Goal: Task Accomplishment & Management: Use online tool/utility

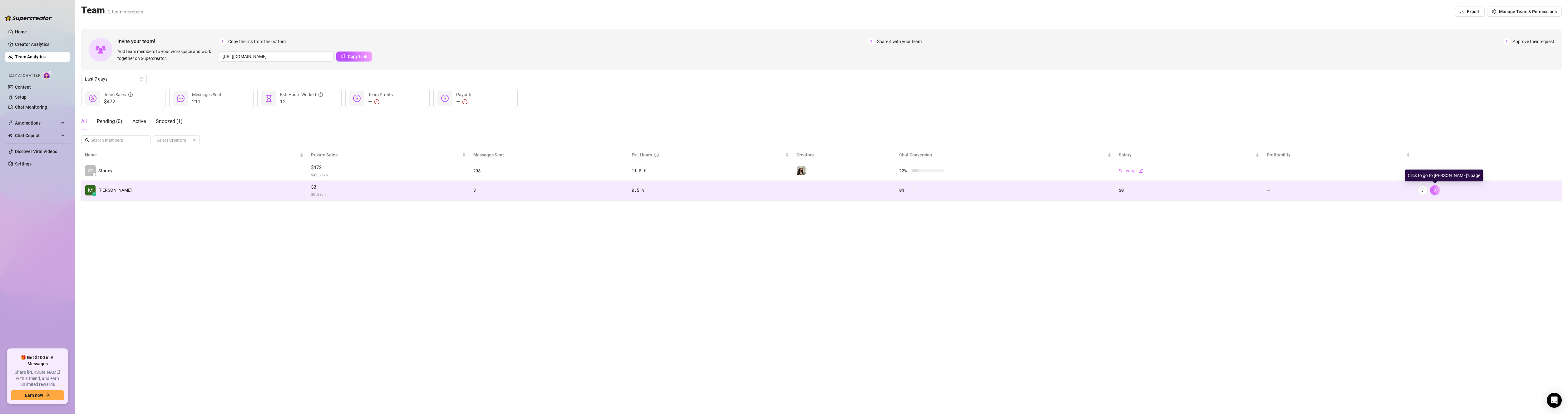
click at [1436, 194] on button "button" at bounding box center [1435, 190] width 10 height 10
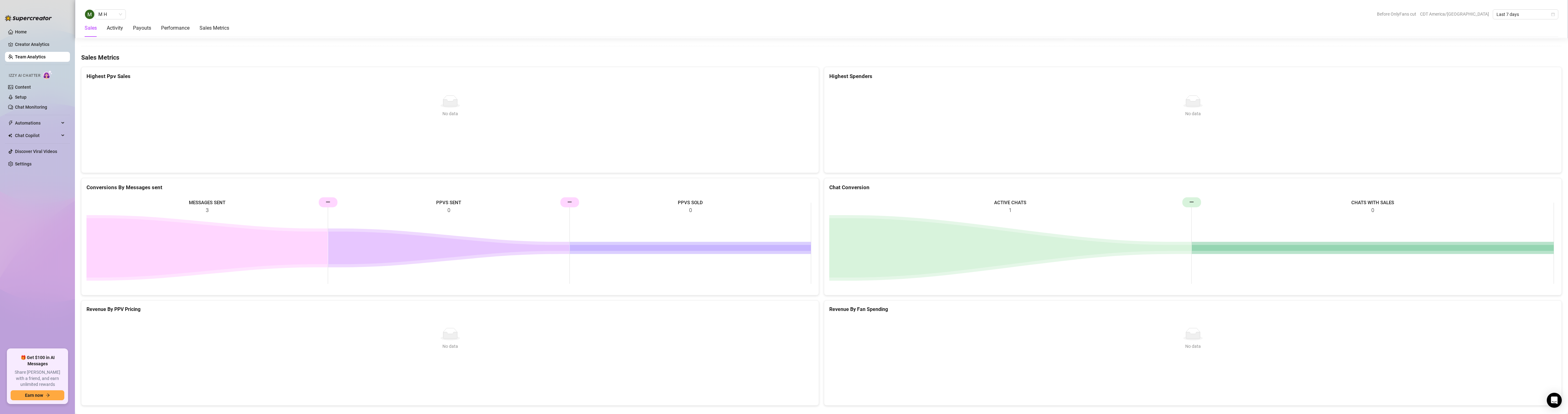
scroll to position [794, 0]
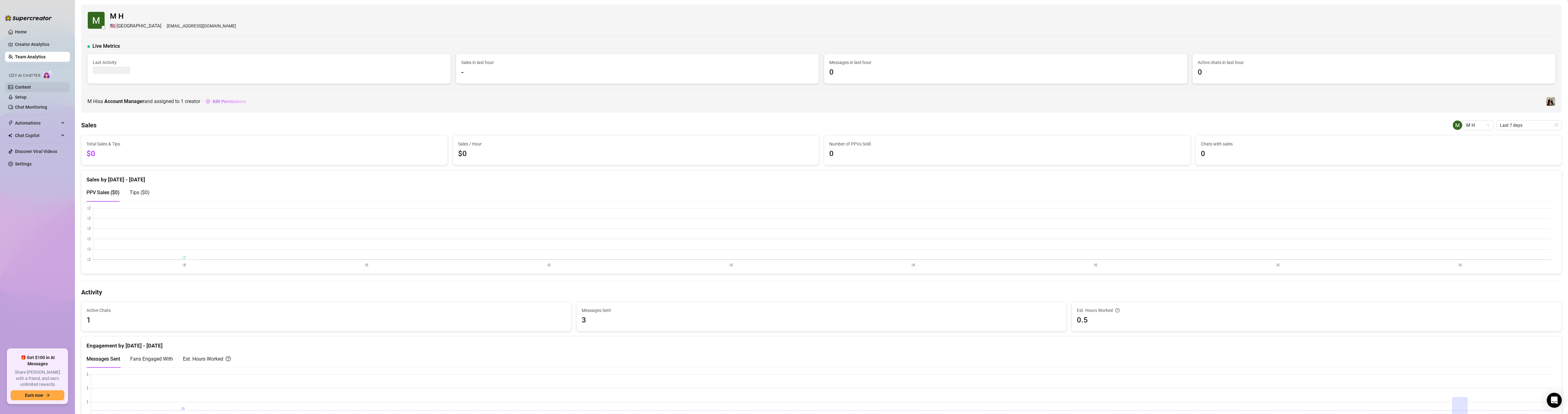
click at [31, 88] on link "Content" at bounding box center [23, 87] width 16 height 5
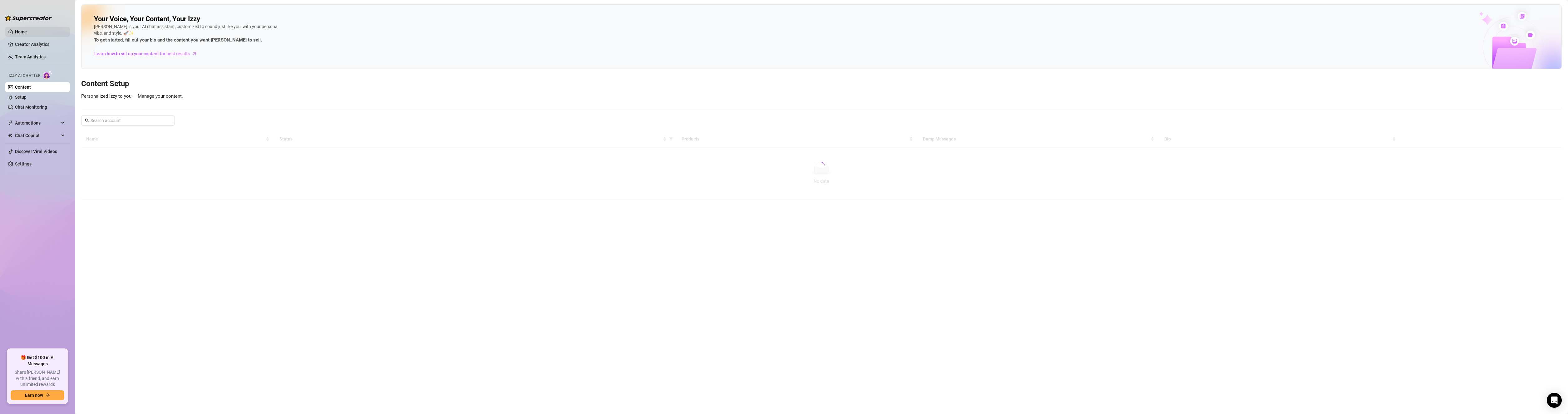
click at [27, 34] on link "Home" at bounding box center [21, 32] width 12 height 5
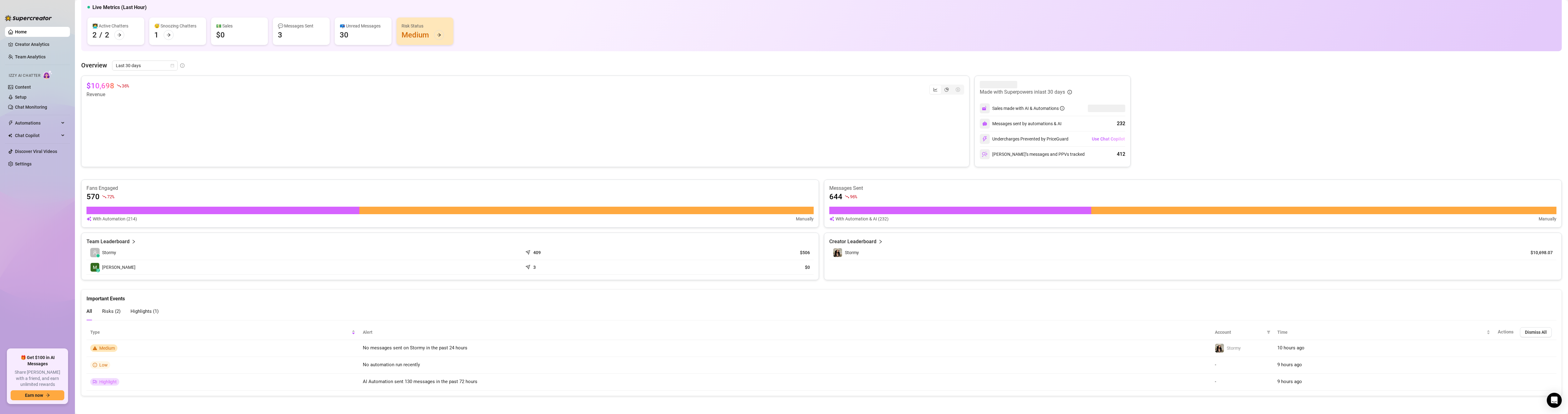
scroll to position [52, 0]
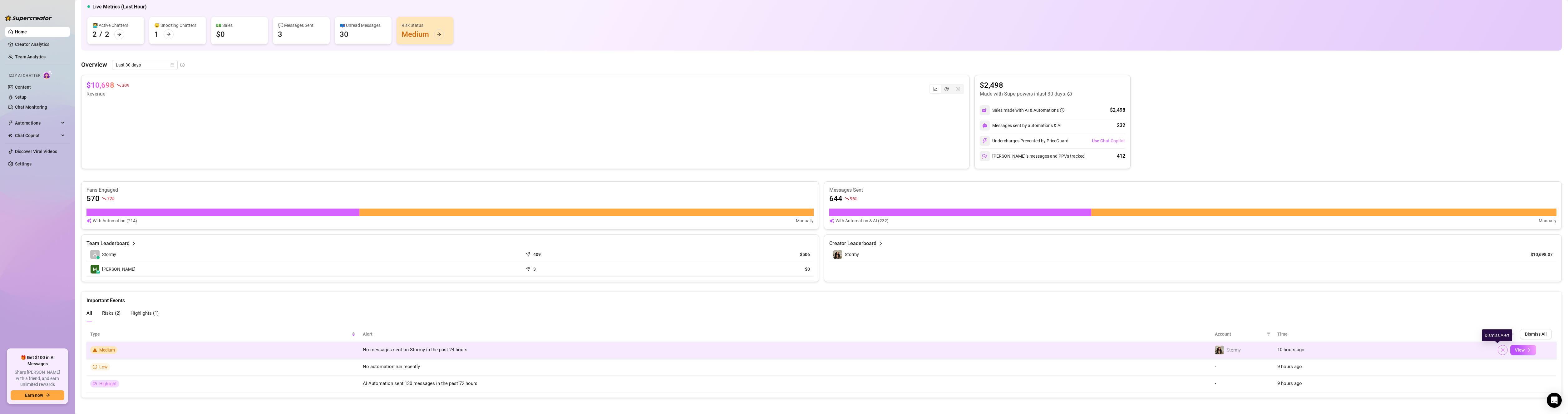
click at [1501, 349] on icon "close" at bounding box center [1503, 350] width 4 height 4
click at [1500, 353] on span "button" at bounding box center [1502, 350] width 4 height 5
click at [1500, 352] on icon "close" at bounding box center [1502, 349] width 4 height 4
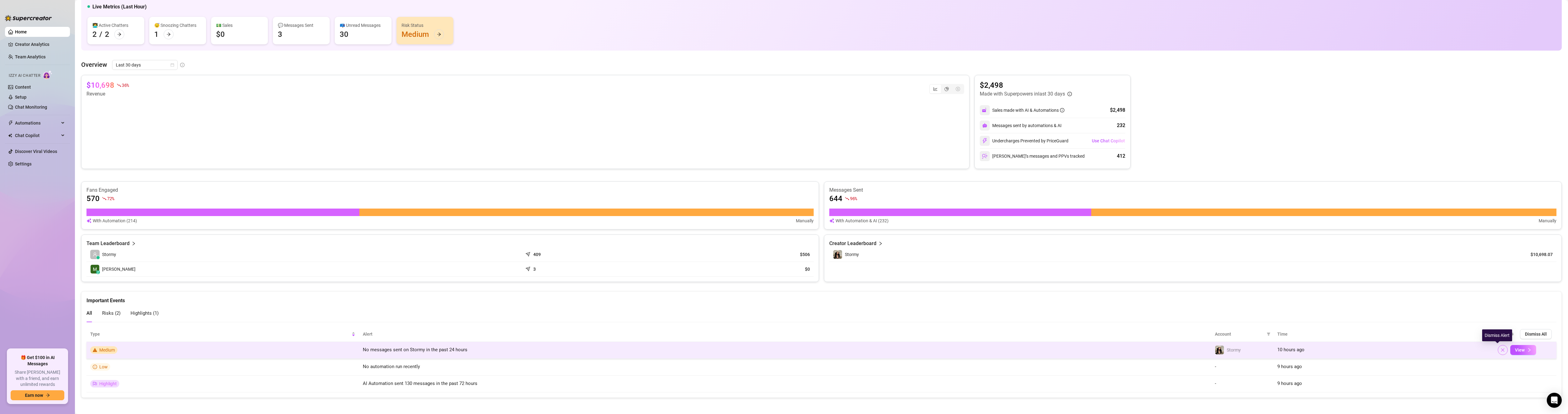
click at [1500, 352] on icon "close" at bounding box center [1502, 349] width 4 height 4
